Goal: Task Accomplishment & Management: Use online tool/utility

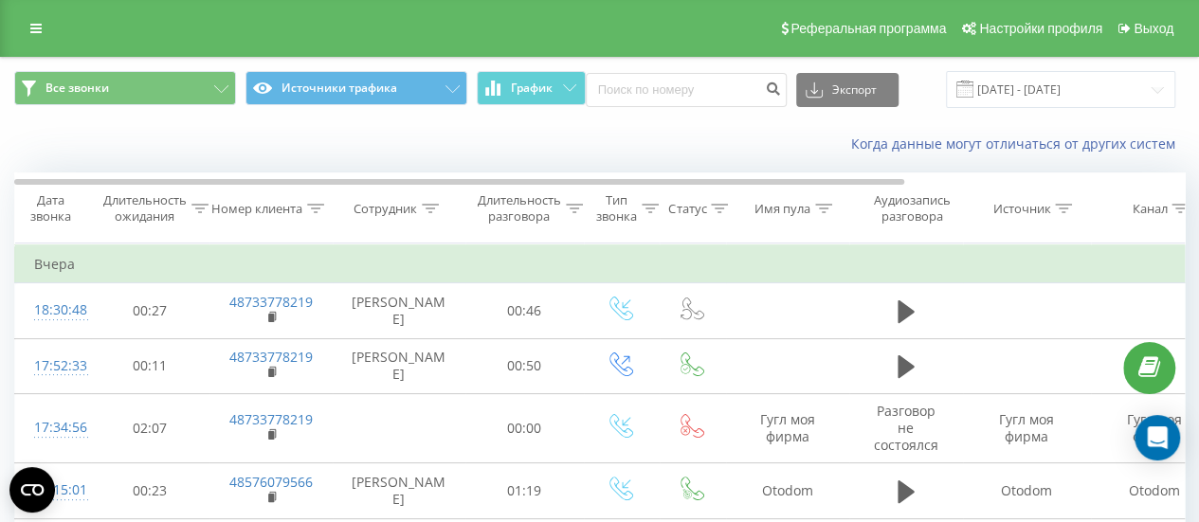
click at [1043, 69] on div "Все звонки Источники трафика График Экспорт .csv .xls .xlsx 21.09.2025 - 22.09.…" at bounding box center [599, 89] width 1197 height 63
click at [1045, 84] on input "21.09.2025 - 22.09.2025" at bounding box center [1060, 89] width 229 height 37
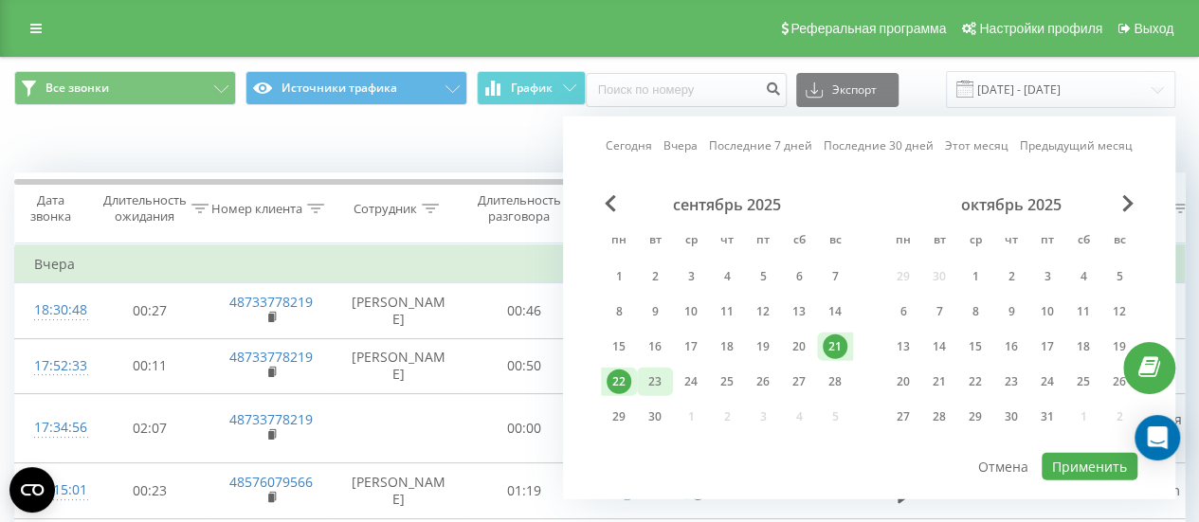
click at [654, 378] on div "23" at bounding box center [654, 382] width 25 height 25
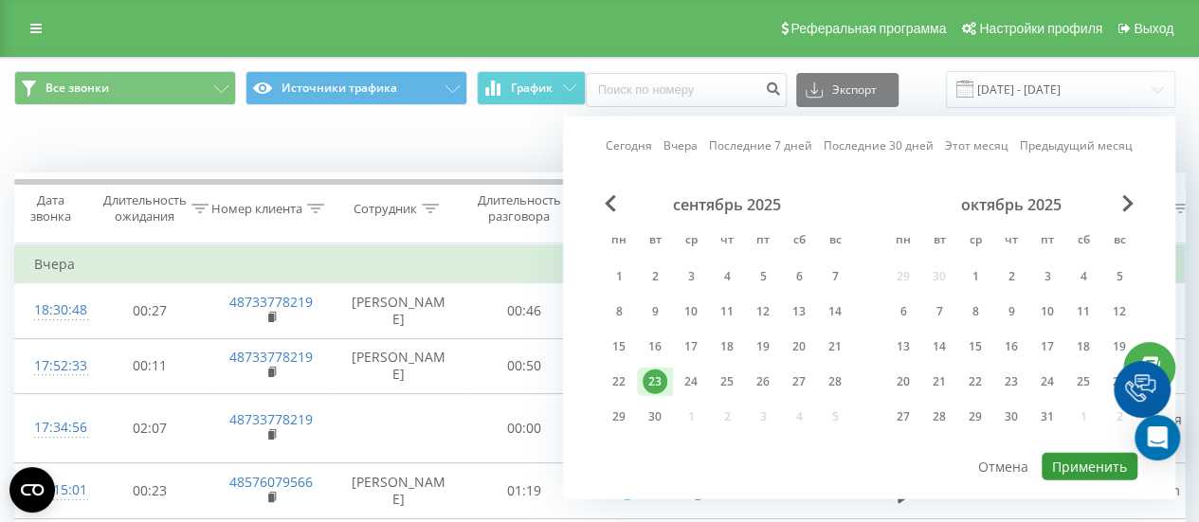
click at [1052, 459] on button "Применить" at bounding box center [1089, 466] width 96 height 27
type input "[DATE] - [DATE]"
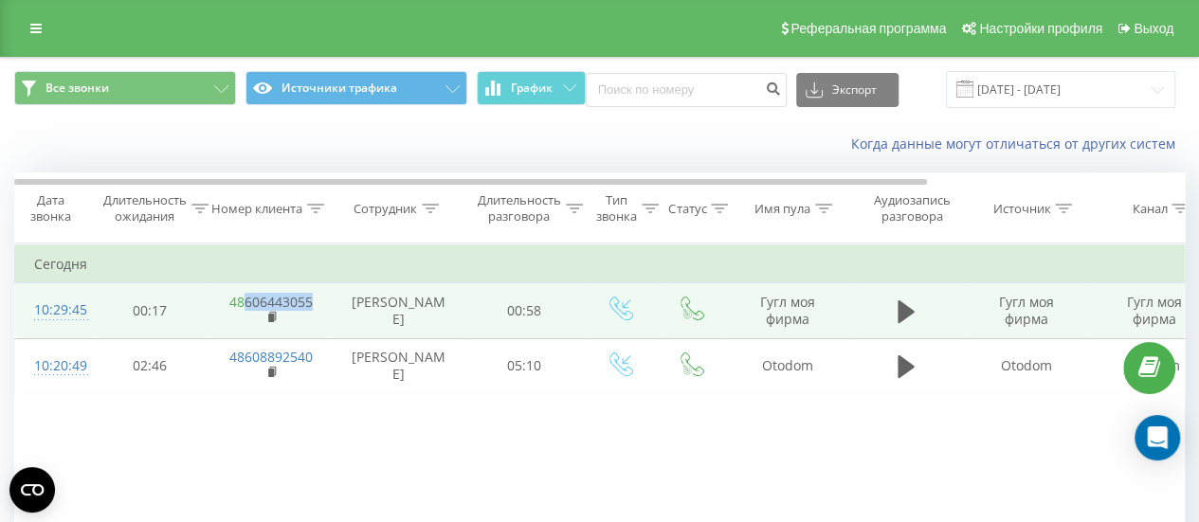
drag, startPoint x: 317, startPoint y: 298, endPoint x: 246, endPoint y: 298, distance: 70.1
click at [246, 298] on td "48606443055" at bounding box center [270, 310] width 123 height 55
copy link "606443055"
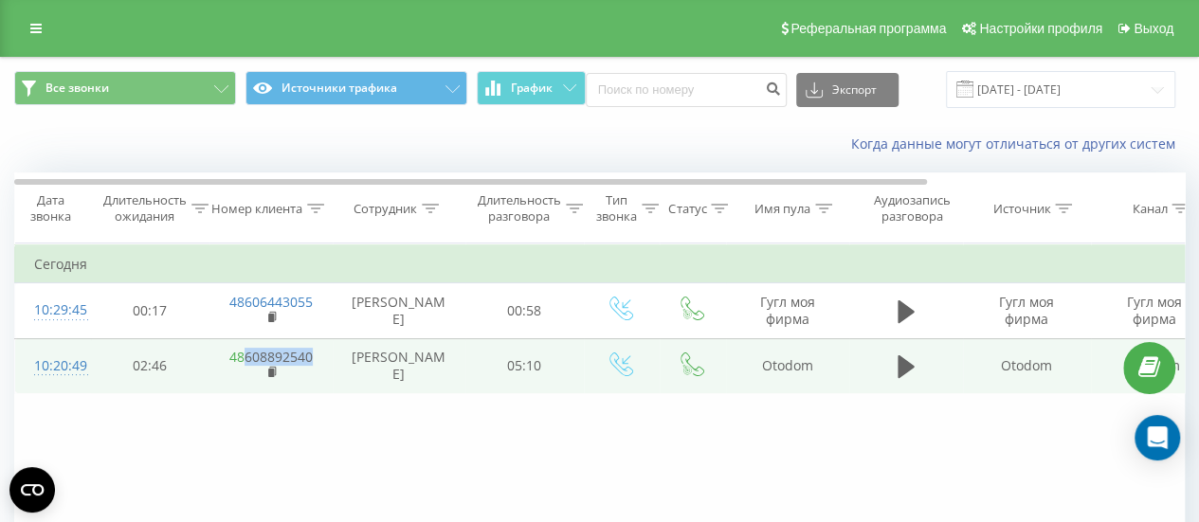
drag, startPoint x: 325, startPoint y: 360, endPoint x: 244, endPoint y: 353, distance: 80.8
click at [244, 353] on td "48608892540" at bounding box center [270, 365] width 123 height 55
copy link "608892540"
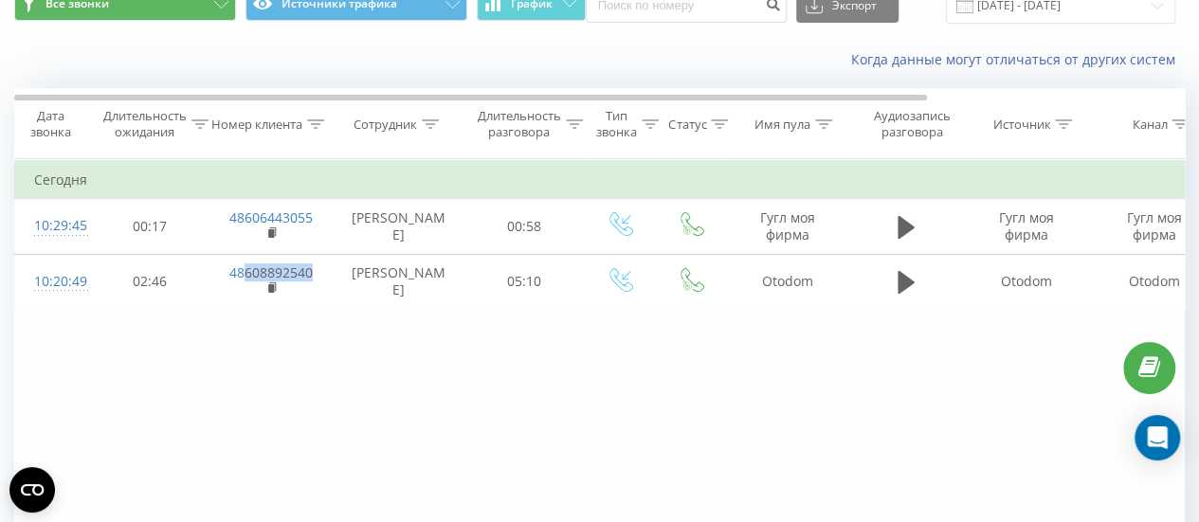
scroll to position [95, 0]
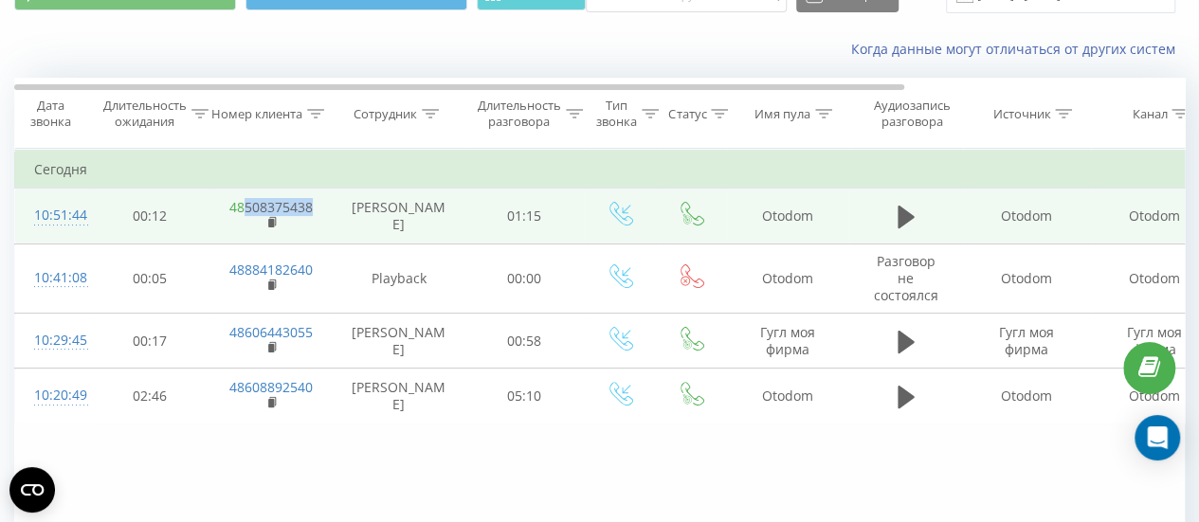
drag, startPoint x: 321, startPoint y: 206, endPoint x: 244, endPoint y: 200, distance: 77.0
click at [244, 200] on td "48508375438" at bounding box center [270, 216] width 123 height 55
copy link "508375438"
